Goal: Manage account settings

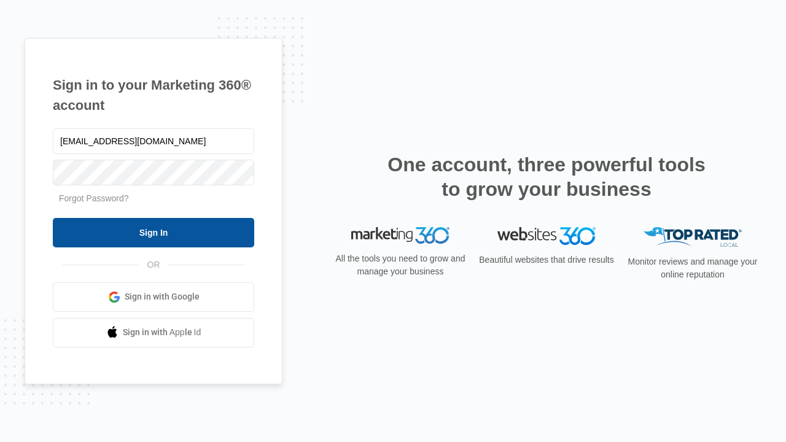
click at [154, 232] on input "Sign In" at bounding box center [154, 232] width 202 height 29
